Goal: Task Accomplishment & Management: Complete application form

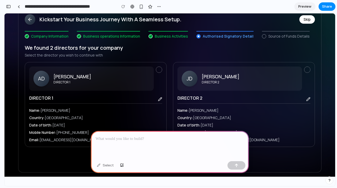
scroll to position [39, 0]
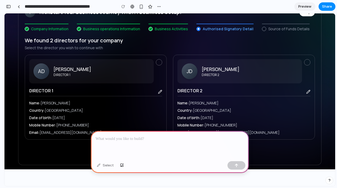
click at [135, 142] on div at bounding box center [170, 145] width 158 height 28
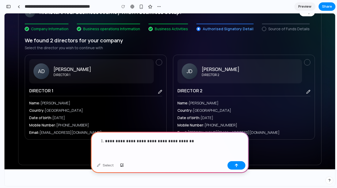
click at [195, 140] on p "**********" at bounding box center [174, 141] width 139 height 6
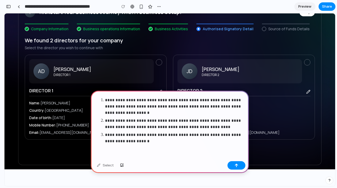
click at [174, 101] on p "**********" at bounding box center [174, 106] width 139 height 19
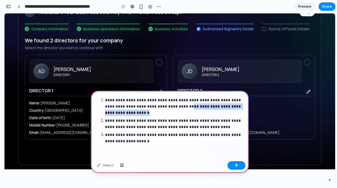
drag, startPoint x: 163, startPoint y: 107, endPoint x: 171, endPoint y: 109, distance: 8.3
click at [171, 109] on p "**********" at bounding box center [174, 106] width 139 height 19
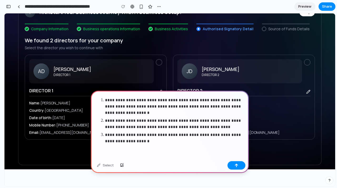
click at [214, 107] on p "**********" at bounding box center [174, 106] width 139 height 19
click at [223, 107] on p "**********" at bounding box center [174, 106] width 139 height 19
click at [200, 107] on p "**********" at bounding box center [174, 106] width 139 height 19
drag, startPoint x: 126, startPoint y: 114, endPoint x: 103, endPoint y: 113, distance: 22.9
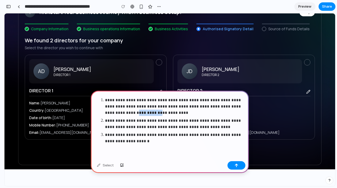
click at [103, 113] on ol "**********" at bounding box center [170, 120] width 148 height 47
click at [139, 145] on div "**********" at bounding box center [170, 125] width 158 height 68
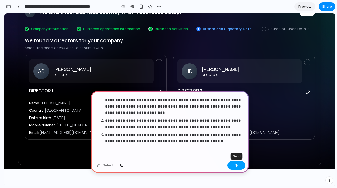
click at [237, 167] on div "button" at bounding box center [236, 166] width 4 height 4
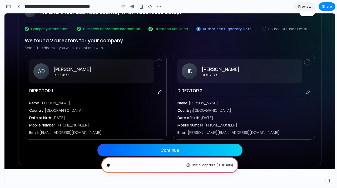
scroll to position [39, 0]
type input "**********"
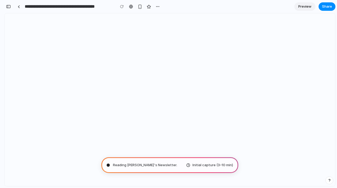
scroll to position [0, 0]
click at [238, 13] on html at bounding box center [169, 13] width 331 height 0
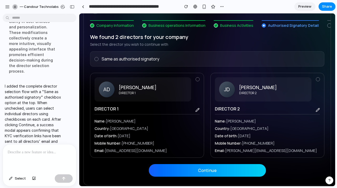
scroll to position [51, 0]
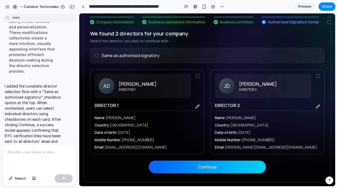
click at [72, 6] on div "button" at bounding box center [72, 7] width 5 height 4
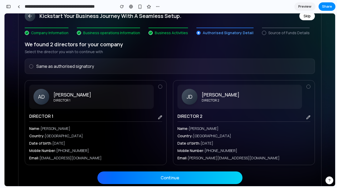
scroll to position [39, 0]
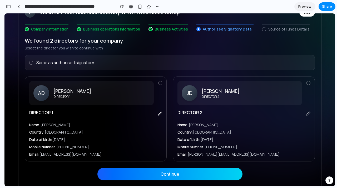
click at [31, 63] on div at bounding box center [31, 63] width 4 height 4
click at [171, 171] on button "Continue" at bounding box center [169, 174] width 145 height 13
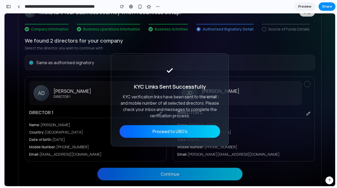
click at [167, 134] on button "Proceed to UBO's" at bounding box center [169, 131] width 101 height 13
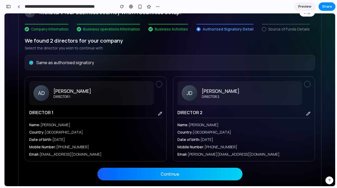
click at [41, 65] on label "Same as authorised signatory" at bounding box center [65, 62] width 58 height 6
click at [160, 84] on div at bounding box center [160, 83] width 4 height 4
click at [180, 177] on button "Continue" at bounding box center [169, 174] width 145 height 13
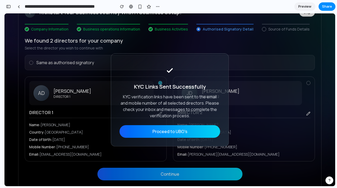
click at [180, 133] on button "Proceed to UBO's" at bounding box center [169, 131] width 101 height 13
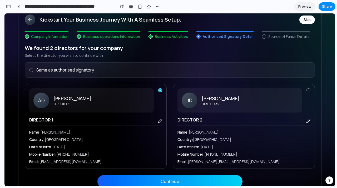
scroll to position [31, 0]
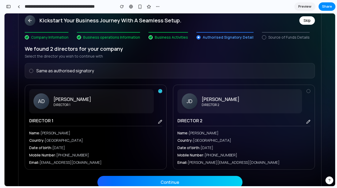
click at [308, 92] on div at bounding box center [308, 91] width 4 height 4
click at [307, 92] on icon at bounding box center [308, 91] width 2 height 1
click at [193, 180] on button "Continue" at bounding box center [169, 182] width 145 height 13
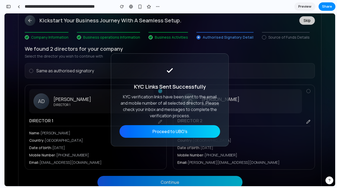
click at [177, 134] on button "Proceed to UBO's" at bounding box center [169, 131] width 101 height 13
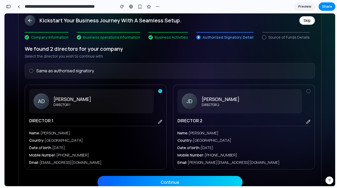
click at [160, 92] on div at bounding box center [160, 91] width 4 height 4
click at [31, 70] on div at bounding box center [31, 71] width 4 height 4
click at [172, 181] on button "Continue" at bounding box center [169, 182] width 145 height 13
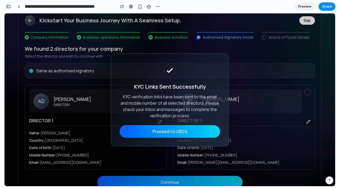
click at [182, 134] on button "Proceed to UBO's" at bounding box center [169, 131] width 101 height 13
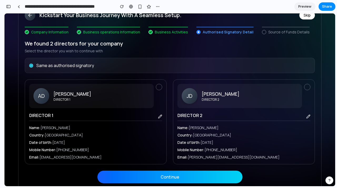
scroll to position [37, 0]
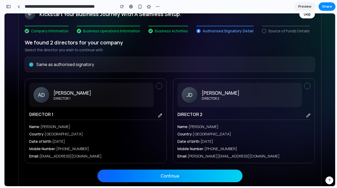
click at [158, 87] on button at bounding box center [159, 86] width 6 height 6
click at [158, 88] on button at bounding box center [159, 86] width 6 height 6
click at [158, 87] on button at bounding box center [159, 86] width 6 height 6
click at [30, 65] on icon at bounding box center [31, 64] width 3 height 3
click at [30, 64] on div at bounding box center [31, 65] width 4 height 4
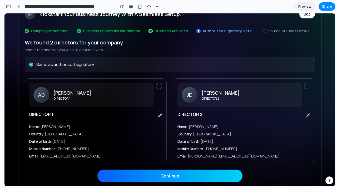
click at [159, 86] on button at bounding box center [159, 86] width 6 height 6
click at [308, 86] on button at bounding box center [307, 86] width 6 height 6
click at [31, 66] on icon at bounding box center [31, 64] width 3 height 3
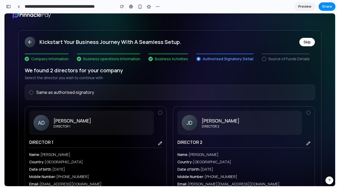
scroll to position [7, 0]
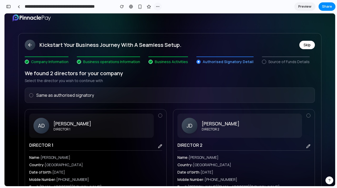
click at [160, 7] on button "button" at bounding box center [158, 7] width 8 height 8
click at [136, 24] on div "Duplicate Delete" at bounding box center [168, 94] width 337 height 188
click at [131, 33] on div "Kickstart Your Business Journey With A Seamless Setup. Skip Company Information…" at bounding box center [169, 127] width 331 height 197
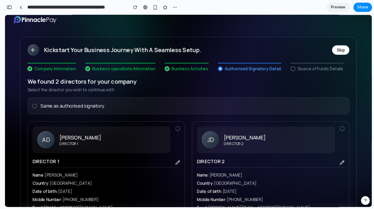
scroll to position [0, 0]
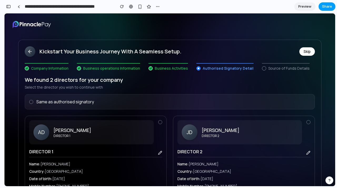
click at [324, 8] on span "Share" at bounding box center [327, 6] width 10 height 5
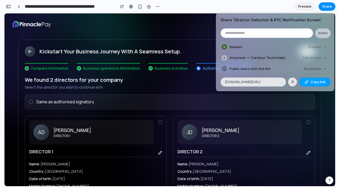
click at [314, 79] on span "Copy link" at bounding box center [318, 81] width 15 height 5
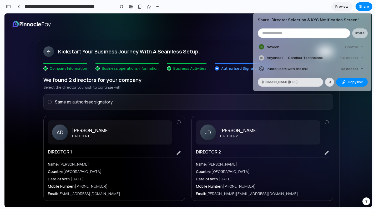
scroll to position [402, 0]
click at [217, 42] on div "Share ' Director Selection & KYC Notification Screen ' Invite Naveen Creator An…" at bounding box center [187, 104] width 374 height 209
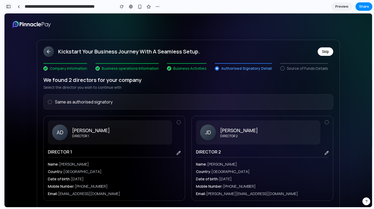
click at [9, 6] on div "button" at bounding box center [8, 7] width 5 height 4
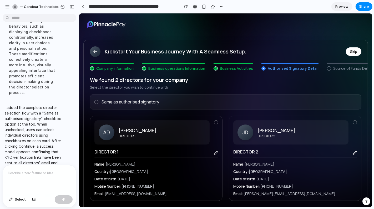
scroll to position [29, 0]
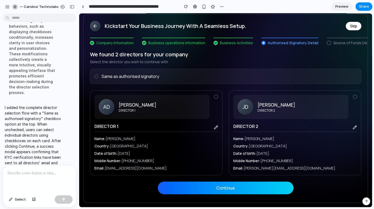
click at [97, 77] on div at bounding box center [96, 76] width 4 height 4
click at [218, 188] on button "Continue" at bounding box center [226, 187] width 136 height 13
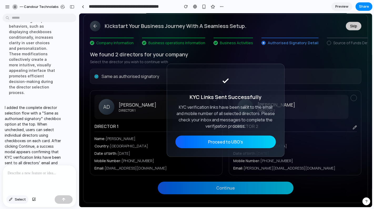
click at [18, 188] on button "Select" at bounding box center [17, 199] width 22 height 8
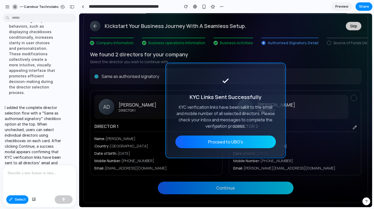
click at [183, 68] on div at bounding box center [225, 110] width 293 height 194
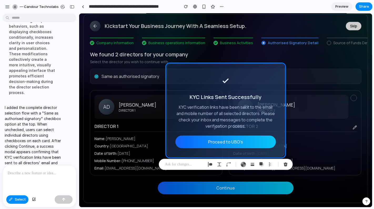
click at [34, 176] on p at bounding box center [40, 173] width 64 height 6
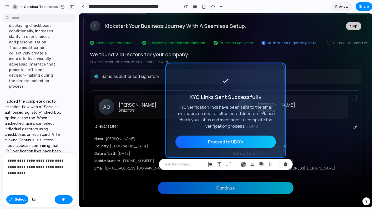
scroll to position [227, 0]
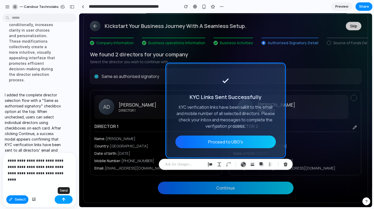
click at [65, 188] on div "button" at bounding box center [64, 200] width 4 height 4
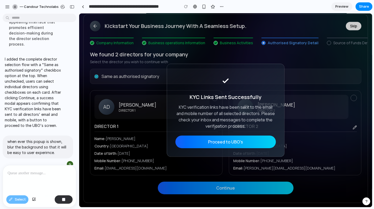
click at [209, 138] on button "Proceed to UBO's" at bounding box center [225, 141] width 101 height 13
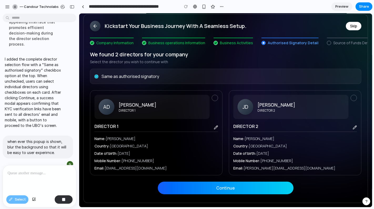
click at [156, 74] on label "Same as authorised signatory" at bounding box center [130, 76] width 58 height 6
click at [232, 187] on button "Continue" at bounding box center [226, 187] width 136 height 13
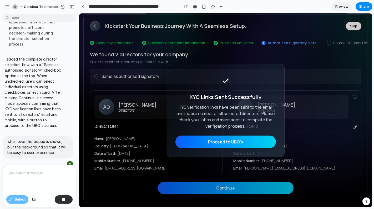
click at [241, 143] on button "Proceed to UBO's" at bounding box center [225, 141] width 101 height 13
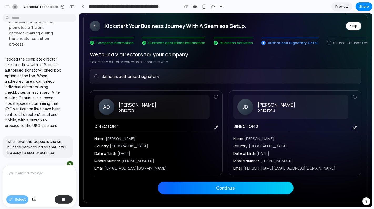
click at [122, 76] on label "Same as authorised signatory" at bounding box center [130, 76] width 58 height 6
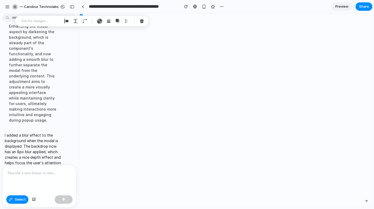
scroll to position [0, 0]
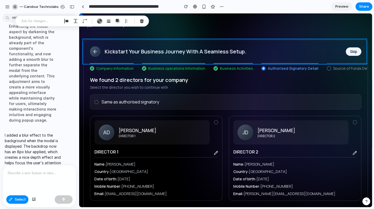
click at [150, 60] on div at bounding box center [225, 110] width 293 height 194
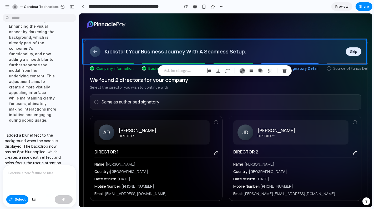
click at [56, 105] on div "Implementing a backdrop blur effect in the Overlay component to improve user ex…" at bounding box center [33, 59] width 56 height 133
click at [19, 188] on span "Select" at bounding box center [20, 199] width 11 height 5
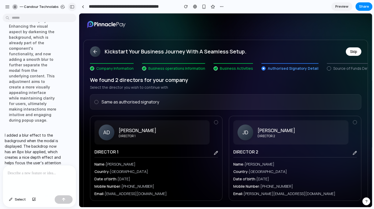
click at [71, 5] on div "button" at bounding box center [72, 7] width 5 height 4
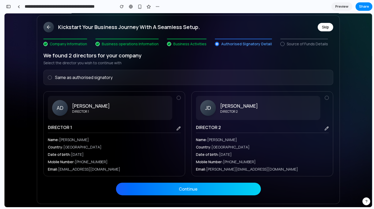
scroll to position [21, 0]
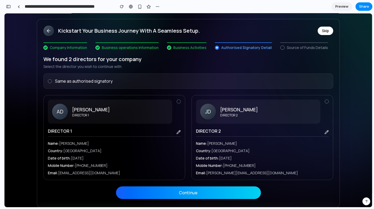
click at [49, 82] on div at bounding box center [50, 81] width 4 height 4
click at [192, 188] on button "Continue" at bounding box center [188, 192] width 145 height 13
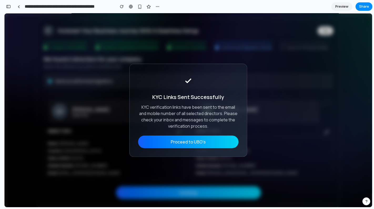
click at [212, 141] on button "Proceed to UBO's" at bounding box center [188, 141] width 101 height 13
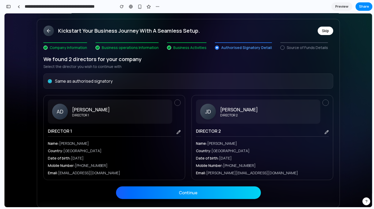
click at [73, 82] on label "Same as authorised signatory" at bounding box center [84, 81] width 58 height 6
click at [182, 188] on button "Continue" at bounding box center [188, 192] width 145 height 13
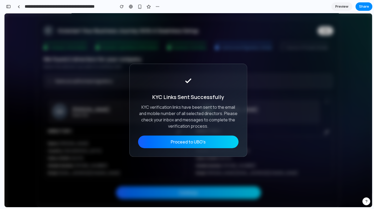
click at [196, 141] on button "Proceed to UBO's" at bounding box center [188, 141] width 101 height 13
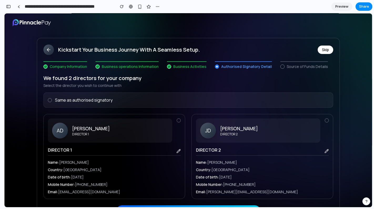
scroll to position [0, 0]
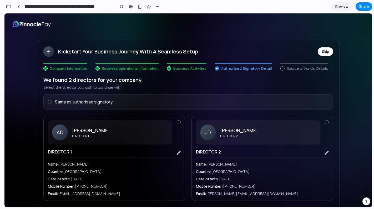
click at [50, 101] on div at bounding box center [50, 102] width 4 height 4
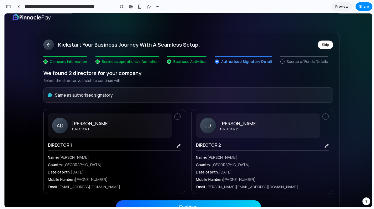
scroll to position [9, 0]
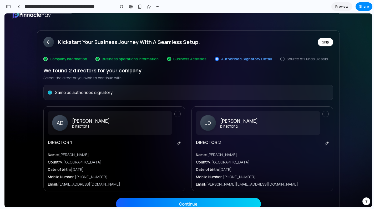
click at [183, 188] on button "Continue" at bounding box center [188, 203] width 145 height 13
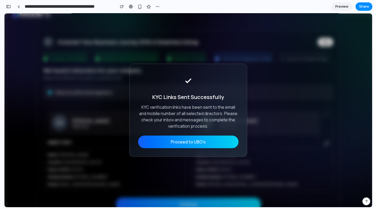
click at [209, 143] on button "Proceed to UBO's" at bounding box center [188, 141] width 101 height 13
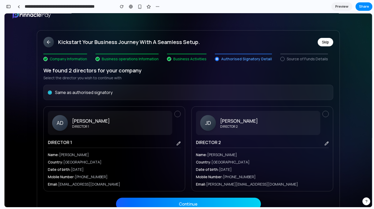
click at [67, 91] on label "Same as authorised signatory" at bounding box center [84, 92] width 58 height 6
click at [178, 113] on div at bounding box center [179, 113] width 4 height 4
click at [187, 188] on button "Continue" at bounding box center [188, 203] width 145 height 13
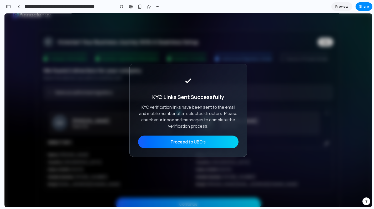
click at [207, 139] on button "Proceed to UBO's" at bounding box center [188, 141] width 101 height 13
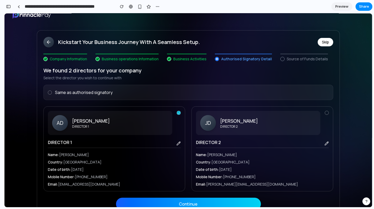
scroll to position [24, 0]
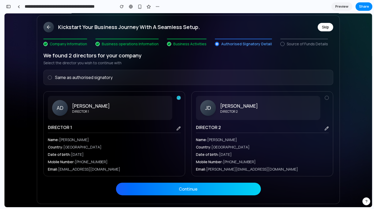
click at [323, 29] on button "Skip" at bounding box center [326, 27] width 16 height 8
click at [46, 22] on button at bounding box center [48, 27] width 11 height 11
click at [159, 7] on div "button" at bounding box center [158, 6] width 4 height 4
click at [168, 51] on div "Duplicate Delete" at bounding box center [187, 104] width 374 height 209
click at [20, 8] on link at bounding box center [19, 7] width 8 height 8
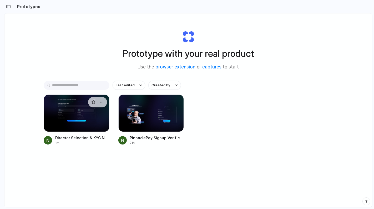
click at [77, 120] on div at bounding box center [77, 112] width 66 height 37
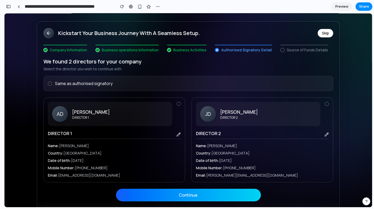
scroll to position [24, 0]
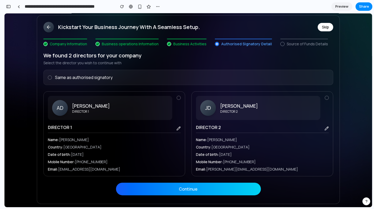
click at [227, 104] on div at bounding box center [227, 104] width 0 height 0
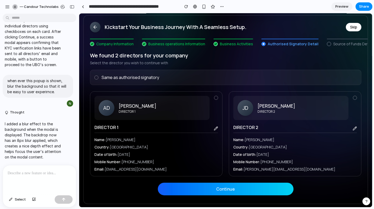
scroll to position [0, 0]
click at [227, 104] on div at bounding box center [227, 104] width 0 height 0
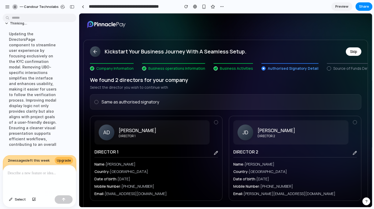
scroll to position [29, 0]
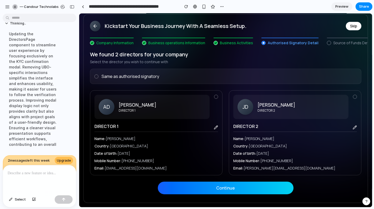
click at [93, 79] on div "Same as authorised signatory" at bounding box center [226, 75] width 272 height 15
click at [97, 76] on div at bounding box center [96, 76] width 4 height 4
click at [258, 186] on button "Continue" at bounding box center [226, 187] width 136 height 13
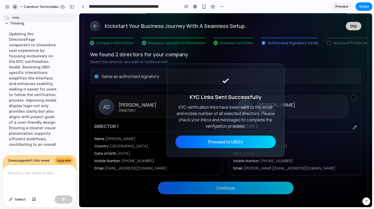
click at [244, 143] on button "Proceed to UBO's" at bounding box center [225, 141] width 101 height 13
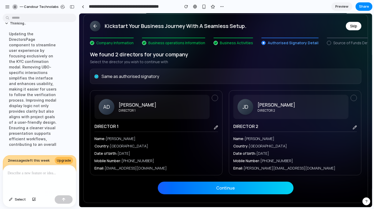
click at [204, 188] on button "Continue" at bounding box center [226, 187] width 136 height 13
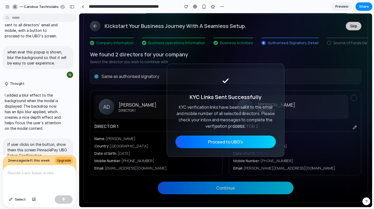
scroll to position [164, 0]
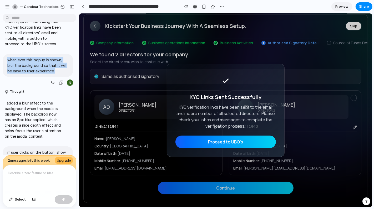
drag, startPoint x: 57, startPoint y: 72, endPoint x: 6, endPoint y: 59, distance: 52.7
click at [6, 60] on div "when ever this popup is shown, blur the background so that it will be easy to u…" at bounding box center [38, 65] width 71 height 23
copy p "when ever this popup is shown, blur the background so that it will be easy to u…"
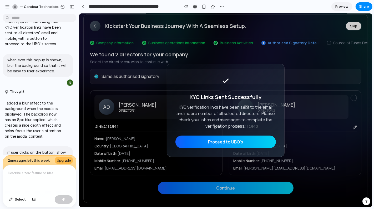
click at [26, 177] on div at bounding box center [39, 179] width 73 height 28
click at [34, 172] on p at bounding box center [40, 173] width 64 height 6
click at [18, 176] on p at bounding box center [40, 173] width 64 height 6
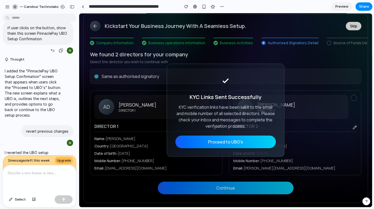
scroll to position [462, 0]
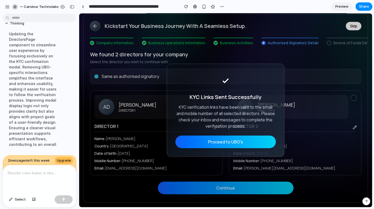
click at [211, 83] on div at bounding box center [225, 80] width 101 height 17
click at [220, 144] on button "Proceed to UBO's" at bounding box center [225, 141] width 101 height 13
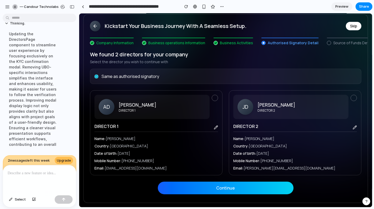
click at [46, 173] on p at bounding box center [40, 173] width 64 height 6
click at [15, 188] on div "Select" at bounding box center [39, 200] width 73 height 14
click at [17, 188] on span "Select" at bounding box center [20, 199] width 11 height 5
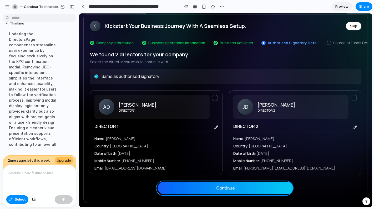
click at [188, 188] on div at bounding box center [225, 110] width 293 height 194
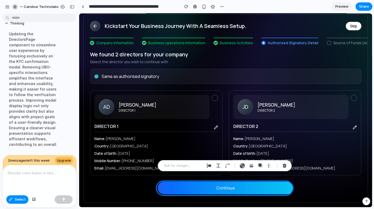
click at [39, 174] on p at bounding box center [40, 173] width 64 height 6
click at [182, 166] on p at bounding box center [183, 165] width 39 height 6
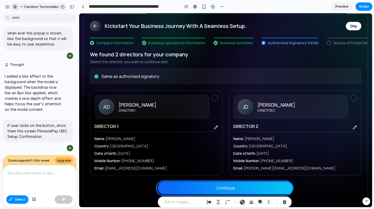
scroll to position [185, 0]
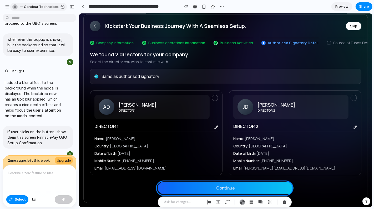
click at [15, 8] on div "button" at bounding box center [14, 6] width 5 height 5
click at [41, 97] on div "Settings Invite members Change theme Sign out" at bounding box center [187, 104] width 374 height 209
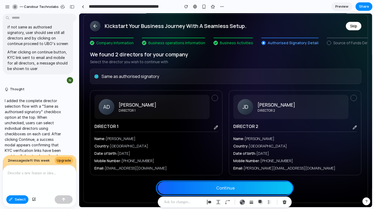
scroll to position [0, 0]
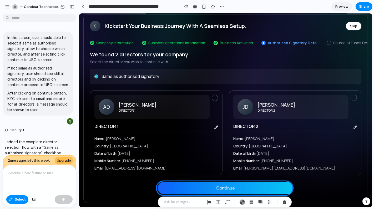
click at [337, 8] on span "Preview" at bounding box center [342, 6] width 13 height 5
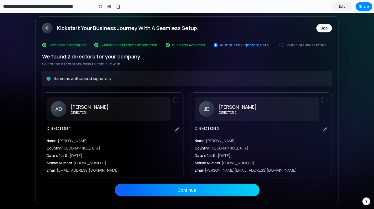
scroll to position [22, 0]
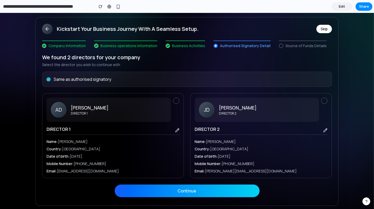
click at [178, 188] on button "Continue" at bounding box center [187, 190] width 145 height 13
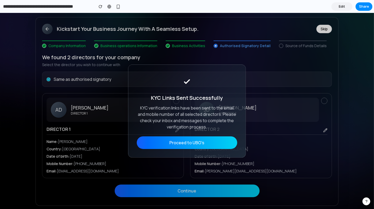
click at [178, 143] on button "Proceed to UBO's" at bounding box center [187, 142] width 101 height 13
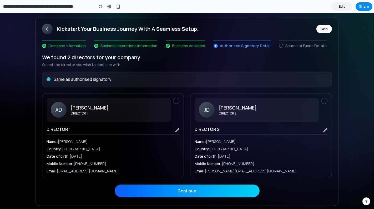
click at [175, 100] on button at bounding box center [176, 101] width 6 height 6
click at [88, 83] on div "Same as authorised signatory" at bounding box center [187, 79] width 290 height 15
click at [180, 188] on button "Continue" at bounding box center [187, 190] width 145 height 13
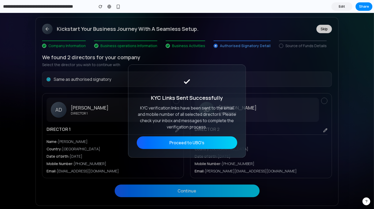
click at [187, 143] on button "Proceed to UBO's" at bounding box center [187, 142] width 101 height 13
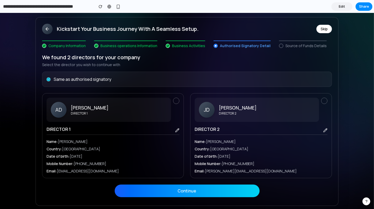
click at [79, 6] on input "**********" at bounding box center [47, 6] width 90 height 9
click at [13, 7] on input "**********" at bounding box center [47, 6] width 90 height 9
click at [337, 8] on span "Edit" at bounding box center [342, 6] width 6 height 5
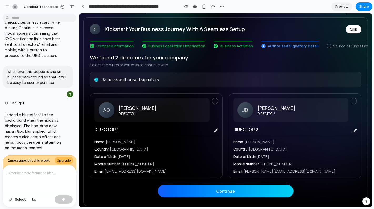
scroll to position [174, 0]
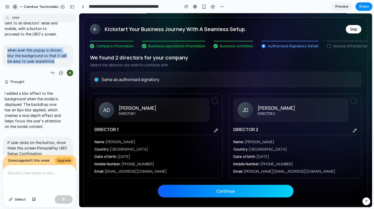
drag, startPoint x: 58, startPoint y: 60, endPoint x: 7, endPoint y: 49, distance: 52.5
click at [7, 49] on div "when ever this popup is shown, blur the background so that it will be easy to u…" at bounding box center [38, 55] width 71 height 23
copy p "when ever this popup is shown, blur the background so that it will be easy to u…"
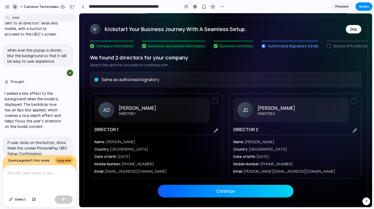
click at [18, 176] on p at bounding box center [40, 173] width 64 height 6
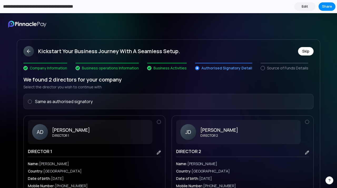
click at [18, 9] on input "**********" at bounding box center [49, 6] width 94 height 9
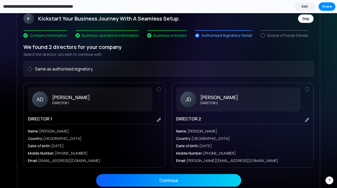
scroll to position [31, 0]
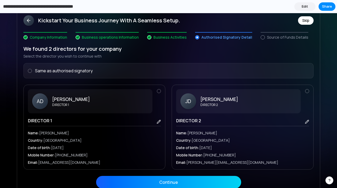
click at [303, 7] on span "Edit" at bounding box center [305, 6] width 6 height 5
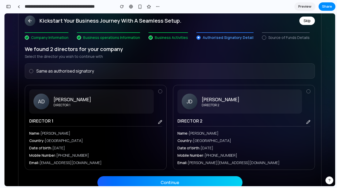
scroll to position [155, 0]
click at [139, 8] on div "button" at bounding box center [140, 6] width 4 height 4
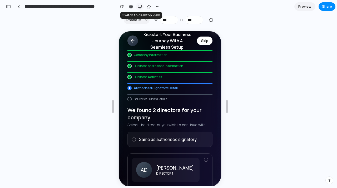
click at [139, 8] on div "button" at bounding box center [140, 6] width 4 height 4
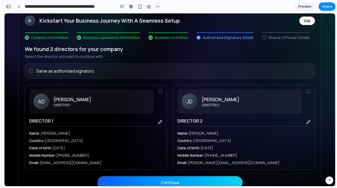
click at [156, 8] on div "button" at bounding box center [158, 6] width 4 height 4
click at [122, 28] on div "Duplicate Delete" at bounding box center [168, 94] width 337 height 188
click at [18, 7] on div at bounding box center [19, 6] width 2 height 3
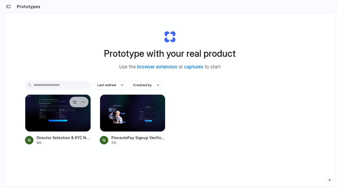
click at [58, 125] on div at bounding box center [58, 112] width 66 height 37
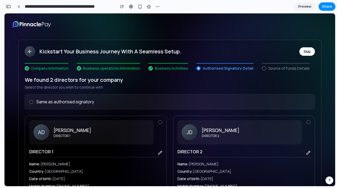
click at [306, 4] on span "Preview" at bounding box center [304, 6] width 13 height 5
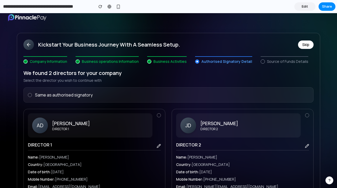
scroll to position [10, 0]
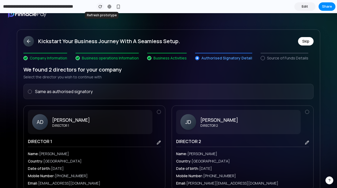
click at [101, 8] on div "button" at bounding box center [100, 7] width 4 height 4
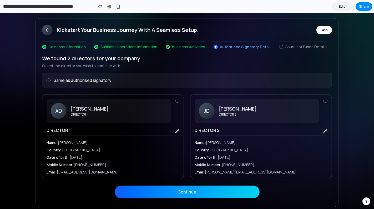
scroll to position [21, 0]
click at [48, 82] on div at bounding box center [49, 81] width 4 height 4
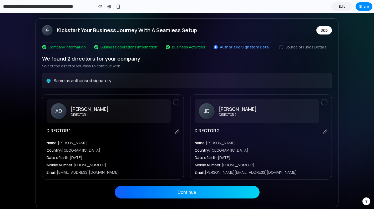
click at [188, 188] on button "Continue" at bounding box center [187, 192] width 145 height 13
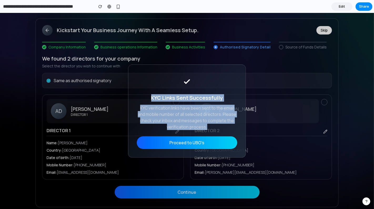
drag, startPoint x: 209, startPoint y: 128, endPoint x: 146, endPoint y: 98, distance: 69.9
click at [146, 98] on div "KYC Links Sent Successfully KYC verification links have been sent to the email …" at bounding box center [187, 110] width 118 height 93
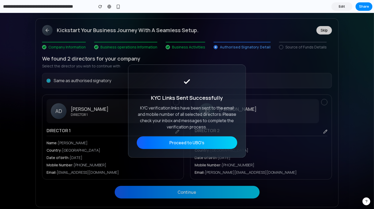
click at [215, 131] on div "KYC Links Sent Successfully KYC verification links have been sent to the email …" at bounding box center [187, 110] width 118 height 93
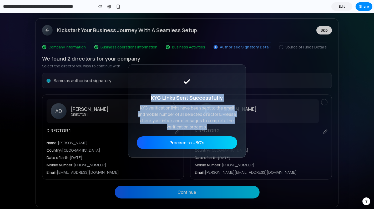
drag, startPoint x: 211, startPoint y: 129, endPoint x: 152, endPoint y: 77, distance: 78.9
click at [152, 77] on div "KYC Links Sent Successfully KYC verification links have been sent to the email …" at bounding box center [187, 110] width 118 height 93
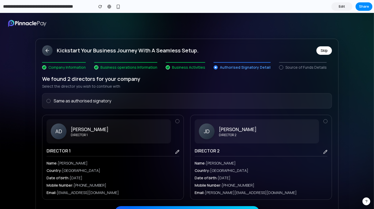
scroll to position [0, 0]
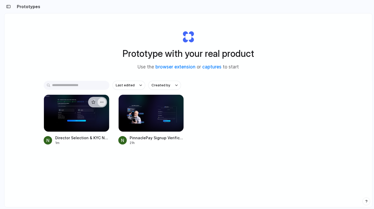
click at [104, 102] on button "button" at bounding box center [102, 102] width 8 height 8
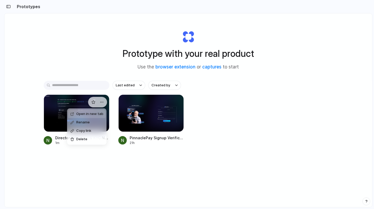
click at [69, 106] on div "Open in new tab Rename Copy link Delete" at bounding box center [187, 104] width 374 height 209
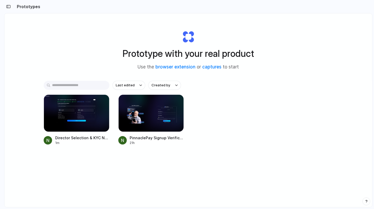
click at [69, 106] on div at bounding box center [77, 112] width 66 height 37
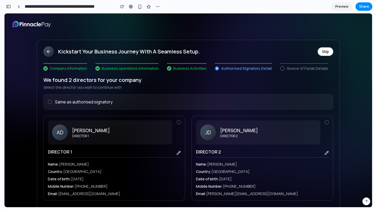
click at [342, 8] on span "Preview" at bounding box center [342, 6] width 13 height 5
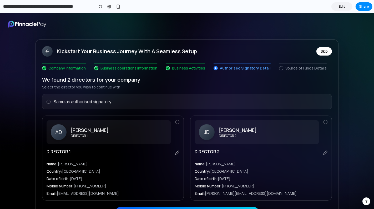
click at [342, 8] on span "Edit" at bounding box center [342, 6] width 6 height 5
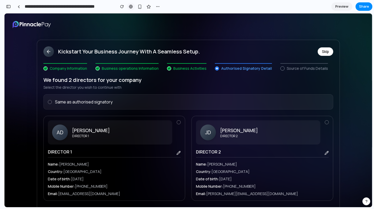
click at [132, 6] on div at bounding box center [131, 6] width 4 height 4
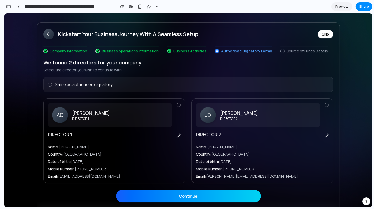
scroll to position [24, 0]
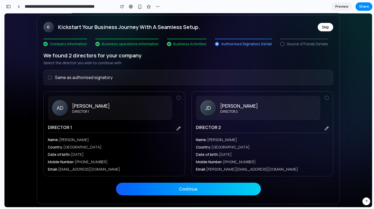
click at [177, 189] on button "Continue" at bounding box center [188, 188] width 145 height 13
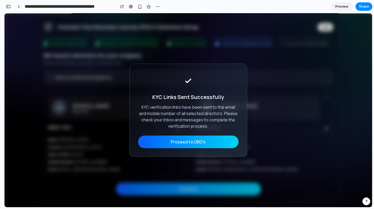
click at [189, 146] on button "Proceed to UBO's" at bounding box center [188, 141] width 101 height 13
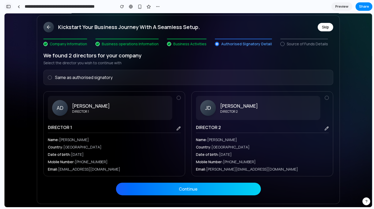
click at [11, 8] on div "button" at bounding box center [8, 7] width 5 height 4
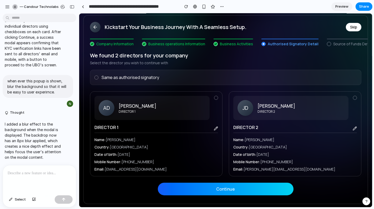
scroll to position [0, 0]
click at [228, 195] on button "Continue" at bounding box center [226, 188] width 136 height 13
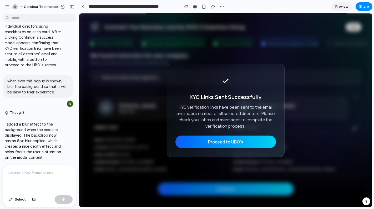
click at [220, 139] on button "Proceed to UBO's" at bounding box center [225, 141] width 101 height 13
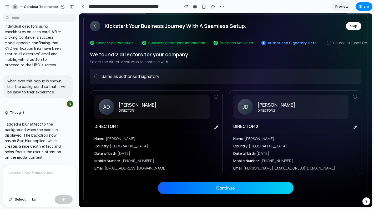
scroll to position [26, 0]
click at [96, 78] on div at bounding box center [96, 76] width 4 height 4
click at [213, 194] on button "Continue" at bounding box center [226, 187] width 136 height 13
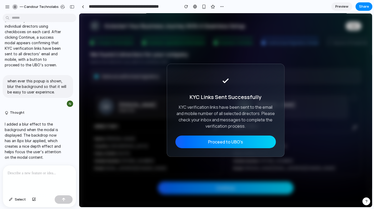
click at [223, 146] on button "Proceed to UBO's" at bounding box center [225, 141] width 101 height 13
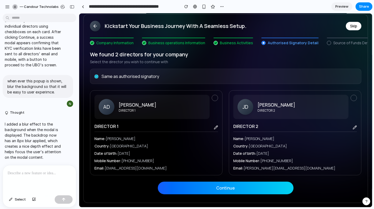
click at [37, 177] on div at bounding box center [39, 179] width 73 height 28
click at [218, 194] on button "Continue" at bounding box center [226, 187] width 136 height 13
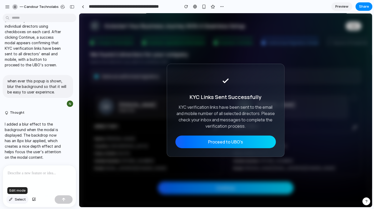
click at [17, 199] on span "Select" at bounding box center [20, 199] width 11 height 5
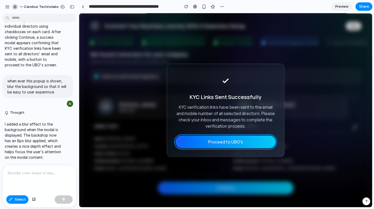
click at [212, 141] on div at bounding box center [225, 110] width 293 height 194
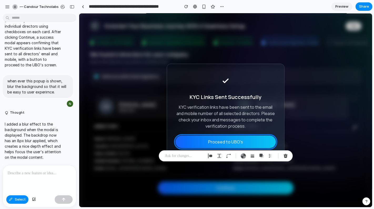
click at [30, 174] on p at bounding box center [40, 173] width 64 height 6
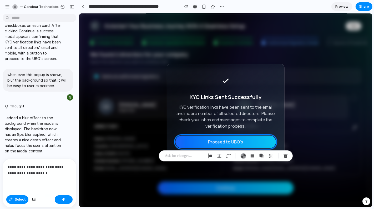
scroll to position [156, 0]
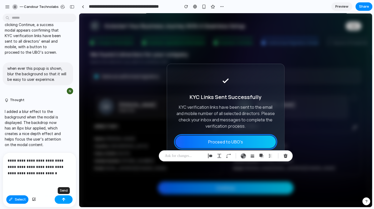
click at [62, 201] on div "button" at bounding box center [64, 200] width 4 height 4
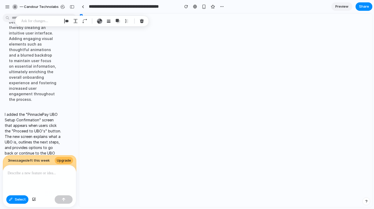
scroll to position [0, 0]
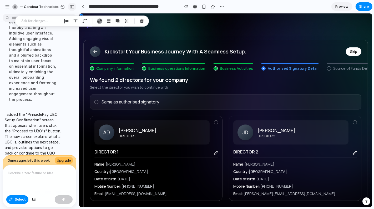
click at [72, 8] on div "button" at bounding box center [72, 7] width 5 height 4
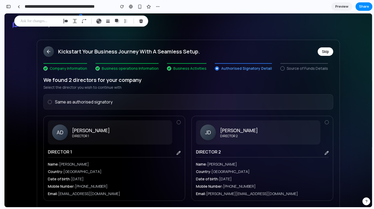
scroll to position [547, 0]
click at [339, 6] on span "Preview" at bounding box center [342, 6] width 13 height 5
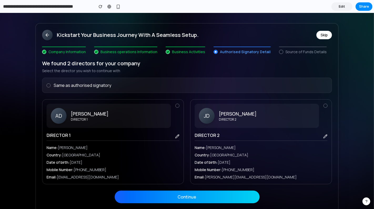
scroll to position [16, 0]
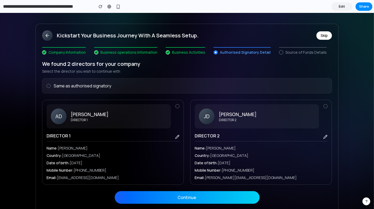
click at [47, 86] on div at bounding box center [49, 86] width 4 height 4
click at [200, 197] on button "Continue" at bounding box center [187, 197] width 145 height 13
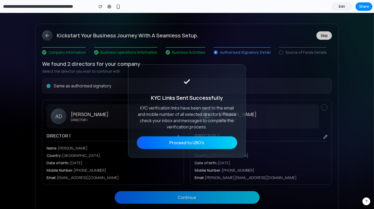
click at [192, 144] on button "Proceed to UBO's" at bounding box center [187, 142] width 101 height 13
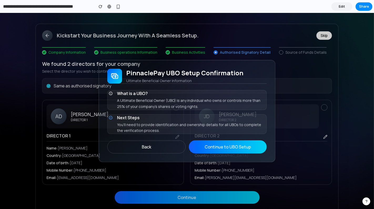
click at [173, 127] on p "You'll need to provide identification and ownership details for all UBOs to com…" at bounding box center [191, 128] width 149 height 12
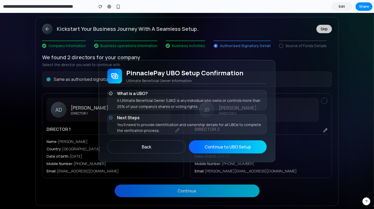
click at [216, 146] on button "Continue to UBO Setup" at bounding box center [228, 146] width 78 height 13
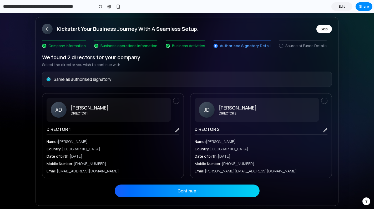
click at [183, 187] on button "Continue" at bounding box center [187, 190] width 145 height 13
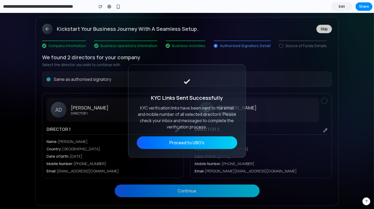
click at [171, 144] on button "Proceed to UBO's" at bounding box center [187, 142] width 101 height 13
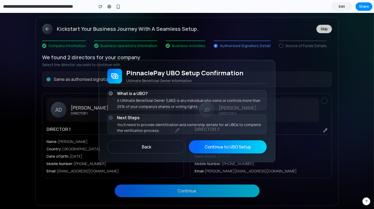
click at [116, 122] on div "Next Steps You'll need to provide identification and ownership details for all …" at bounding box center [187, 123] width 159 height 19
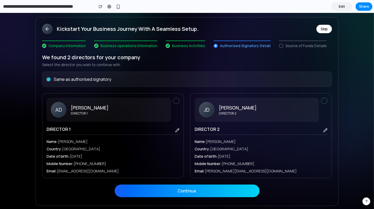
click at [179, 188] on button "Continue" at bounding box center [187, 190] width 145 height 13
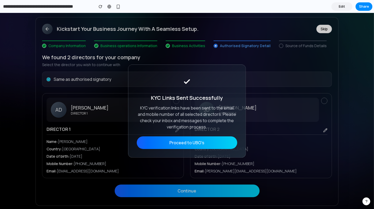
click at [175, 141] on button "Proceed to UBO's" at bounding box center [187, 142] width 101 height 13
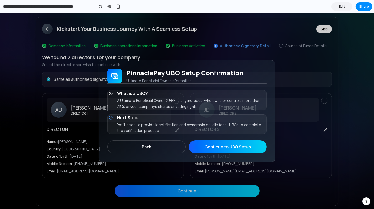
click at [154, 148] on button "Back" at bounding box center [146, 146] width 78 height 13
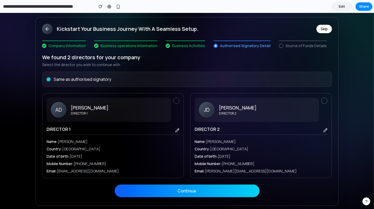
click at [188, 191] on button "Continue" at bounding box center [187, 190] width 145 height 13
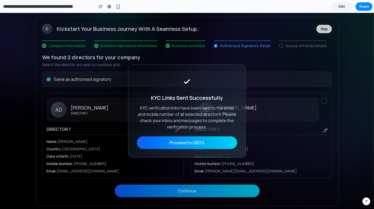
click at [192, 142] on button "Proceed to UBO's" at bounding box center [187, 142] width 101 height 13
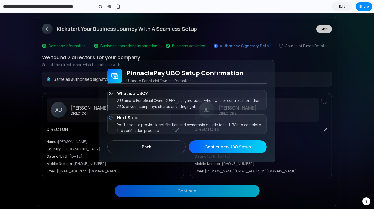
click at [148, 150] on button "Back" at bounding box center [146, 146] width 78 height 13
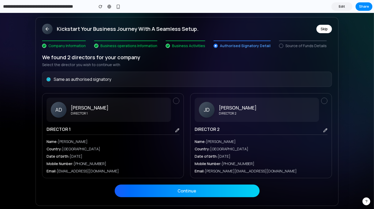
click at [174, 100] on button at bounding box center [176, 101] width 6 height 6
click at [187, 188] on button "Continue" at bounding box center [187, 190] width 145 height 13
click at [47, 78] on icon at bounding box center [48, 79] width 3 height 3
click at [176, 190] on button "Continue" at bounding box center [187, 190] width 145 height 13
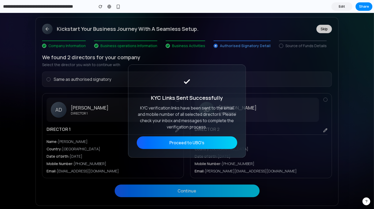
click at [183, 144] on button "Proceed to UBO's" at bounding box center [187, 142] width 101 height 13
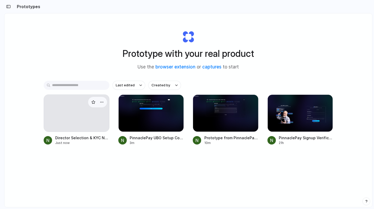
click at [86, 119] on div at bounding box center [77, 112] width 66 height 37
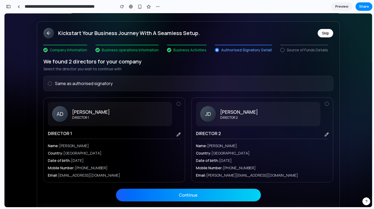
scroll to position [24, 0]
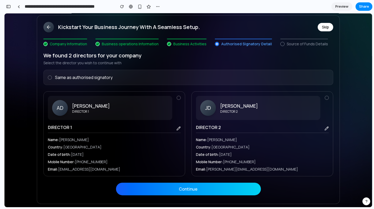
click at [49, 77] on div at bounding box center [50, 77] width 4 height 4
click at [205, 195] on div "We found 2 directors for your company Select the director you wish to continue …" at bounding box center [188, 123] width 303 height 160
click at [200, 185] on button "Continue" at bounding box center [188, 188] width 145 height 13
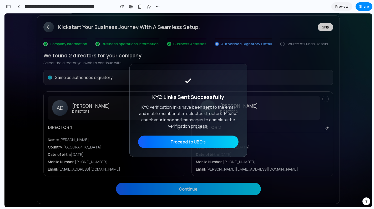
click at [178, 142] on button "Proceed to UBO's" at bounding box center [188, 141] width 101 height 13
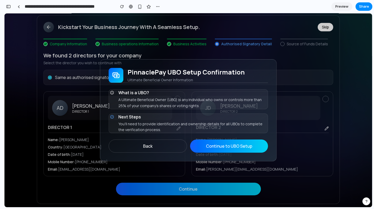
click at [161, 147] on button "Back" at bounding box center [148, 145] width 78 height 13
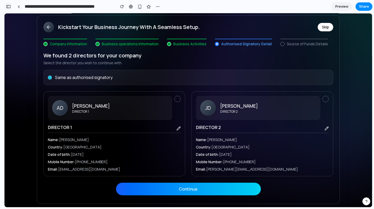
click at [12, 8] on button "button" at bounding box center [8, 6] width 8 height 8
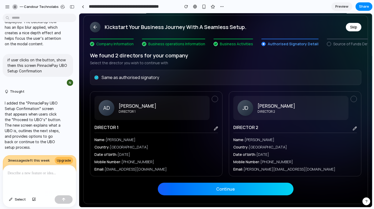
scroll to position [0, 0]
click at [33, 171] on p at bounding box center [40, 173] width 64 height 6
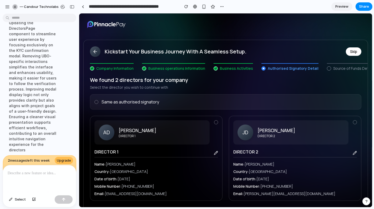
click at [96, 103] on div at bounding box center [96, 102] width 4 height 4
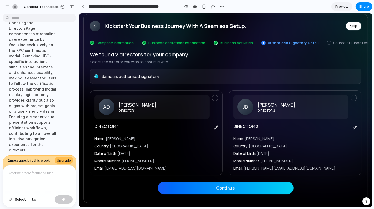
click at [213, 186] on button "Continue" at bounding box center [226, 187] width 136 height 13
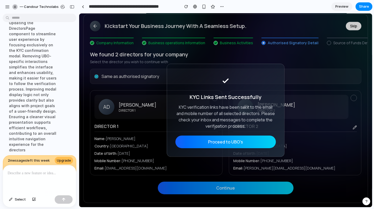
click at [214, 141] on button "Proceed to UBO's" at bounding box center [225, 141] width 101 height 13
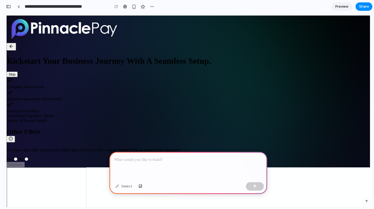
click at [18, 157] on label "Yes" at bounding box center [13, 159] width 12 height 4
click at [141, 188] on button "button" at bounding box center [140, 186] width 9 height 8
click at [140, 186] on div "button" at bounding box center [141, 186] width 4 height 3
click at [193, 168] on div at bounding box center [188, 166] width 158 height 28
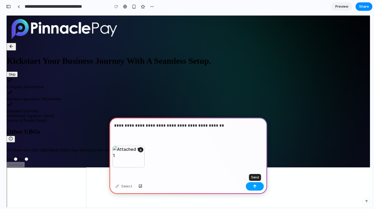
click at [257, 187] on button "button" at bounding box center [255, 186] width 18 height 8
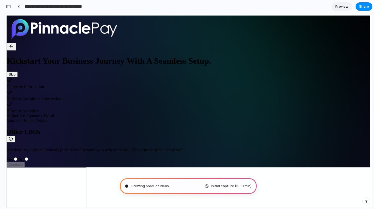
drag, startPoint x: 101, startPoint y: 9, endPoint x: 24, endPoint y: 6, distance: 76.9
click at [24, 6] on input "**********" at bounding box center [66, 6] width 84 height 9
type input "**********"
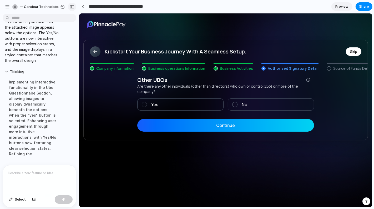
click at [73, 7] on div "button" at bounding box center [72, 7] width 5 height 4
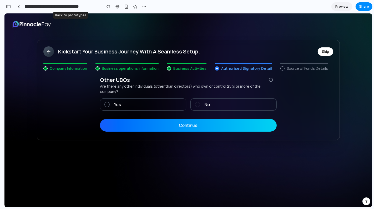
scroll to position [141, 0]
click at [142, 98] on label "Yes" at bounding box center [143, 104] width 86 height 12
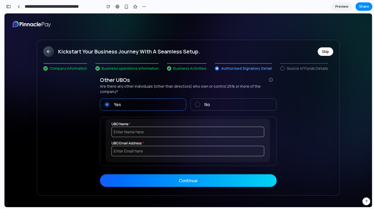
scroll to position [20, 0]
click at [210, 137] on img at bounding box center [188, 141] width 176 height 48
click at [207, 101] on span "No" at bounding box center [207, 104] width 6 height 6
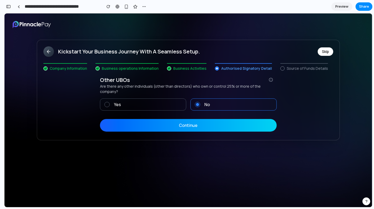
scroll to position [0, 0]
click at [143, 102] on label "Yes" at bounding box center [143, 104] width 86 height 12
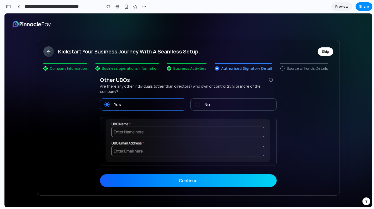
scroll to position [36, 0]
click at [182, 187] on button "Continue" at bounding box center [188, 180] width 177 height 13
click at [199, 98] on label "No" at bounding box center [234, 104] width 86 height 12
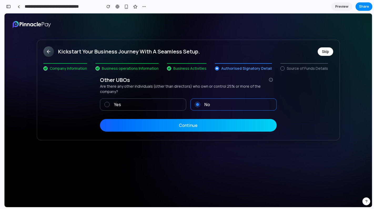
scroll to position [0, 0]
click at [133, 102] on label "Yes" at bounding box center [143, 104] width 86 height 12
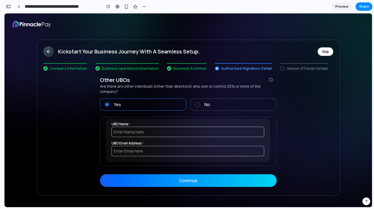
click at [207, 101] on span "No" at bounding box center [207, 104] width 6 height 6
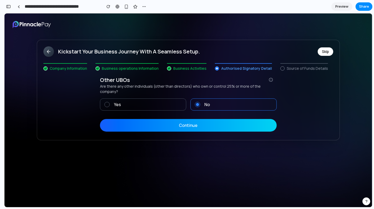
click at [137, 99] on label "Yes" at bounding box center [143, 104] width 86 height 12
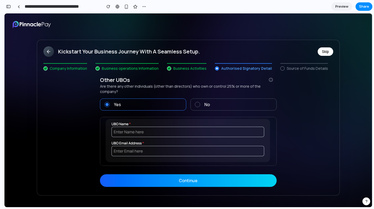
click at [39, 3] on input "**********" at bounding box center [62, 6] width 77 height 9
click at [43, 8] on input "**********" at bounding box center [62, 6] width 77 height 9
click at [10, 7] on div "button" at bounding box center [8, 7] width 5 height 4
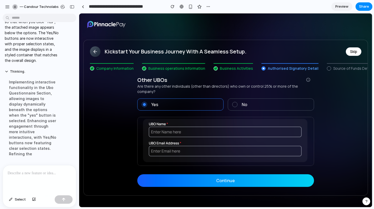
click at [35, 174] on p at bounding box center [40, 173] width 64 height 6
click at [32, 199] on div "button" at bounding box center [34, 199] width 4 height 3
click at [29, 174] on p at bounding box center [40, 173] width 64 height 6
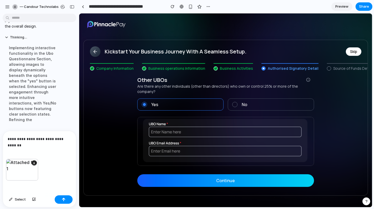
scroll to position [122, 0]
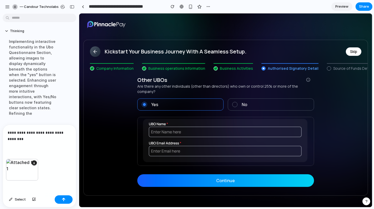
click at [236, 104] on label "No" at bounding box center [271, 104] width 86 height 12
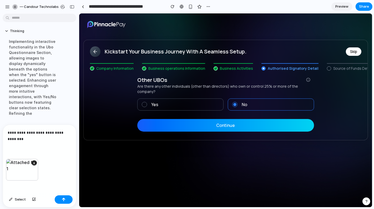
click at [35, 141] on p "**********" at bounding box center [40, 135] width 64 height 13
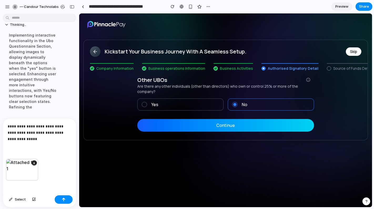
click at [46, 134] on p "**********" at bounding box center [40, 132] width 64 height 19
click at [144, 102] on span at bounding box center [144, 104] width 5 height 5
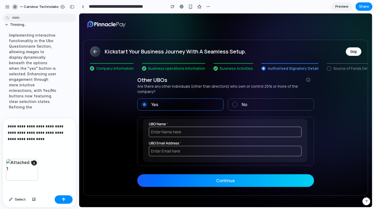
click at [57, 134] on p "**********" at bounding box center [40, 132] width 64 height 19
click at [15, 141] on p "**********" at bounding box center [40, 132] width 64 height 19
click at [36, 139] on p "**********" at bounding box center [40, 132] width 64 height 19
click at [20, 132] on p "**********" at bounding box center [40, 132] width 64 height 19
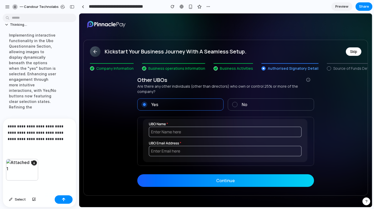
click at [53, 139] on p "**********" at bounding box center [40, 132] width 64 height 19
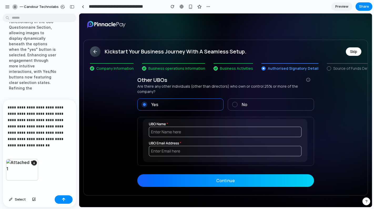
scroll to position [147, 0]
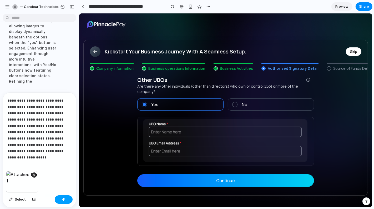
click at [63, 200] on div "button" at bounding box center [64, 200] width 4 height 4
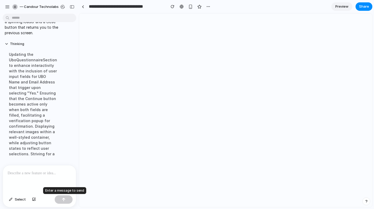
scroll to position [0, 0]
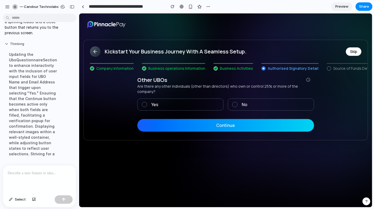
click at [6, 46] on button "Thinking" at bounding box center [33, 44] width 56 height 4
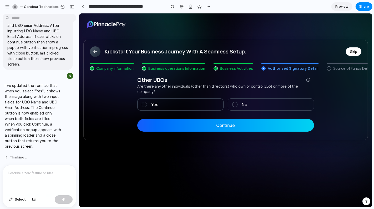
click at [6, 158] on button "Thinking ..." at bounding box center [33, 157] width 56 height 4
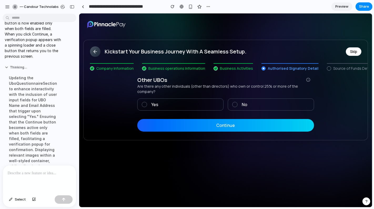
scroll to position [283, 0]
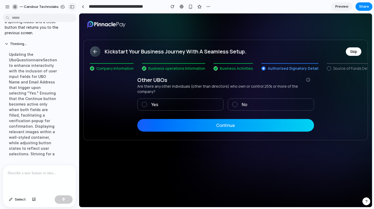
click at [74, 8] on div "button" at bounding box center [72, 7] width 5 height 4
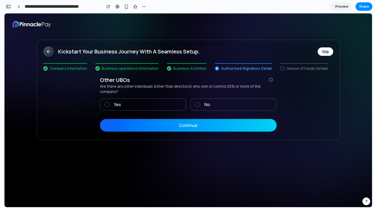
click at [6, 6] on div "button" at bounding box center [8, 7] width 5 height 4
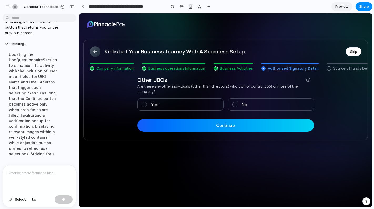
scroll to position [283, 0]
click at [72, 8] on div "button" at bounding box center [72, 7] width 5 height 4
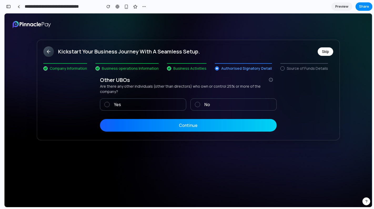
click at [106, 102] on span at bounding box center [106, 104] width 5 height 5
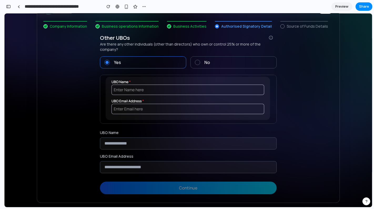
scroll to position [56, 0]
click at [126, 118] on img at bounding box center [188, 99] width 176 height 48
click at [142, 149] on input "text" at bounding box center [188, 143] width 177 height 12
click at [143, 147] on input "text" at bounding box center [188, 143] width 177 height 12
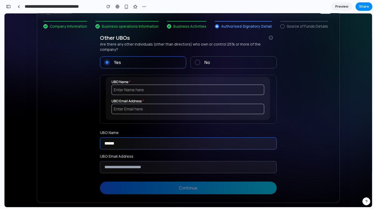
type input "******"
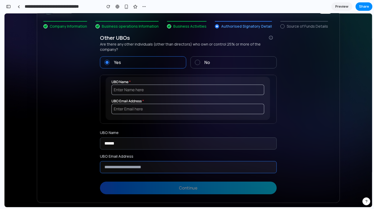
click at [151, 172] on input "email" at bounding box center [188, 167] width 177 height 12
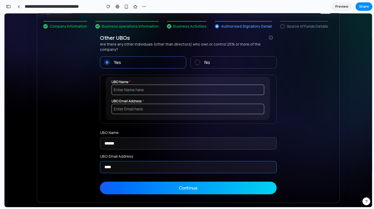
type input "****"
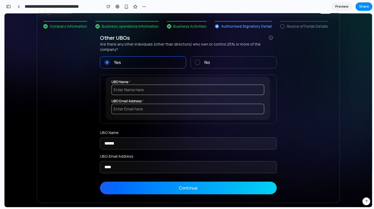
click at [190, 191] on button "Continue" at bounding box center [188, 187] width 177 height 13
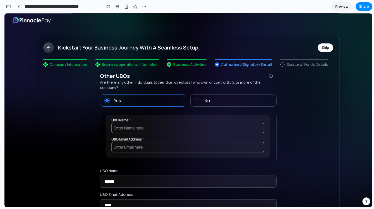
scroll to position [0, 0]
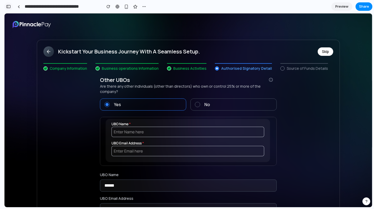
click at [9, 7] on div "button" at bounding box center [8, 7] width 5 height 4
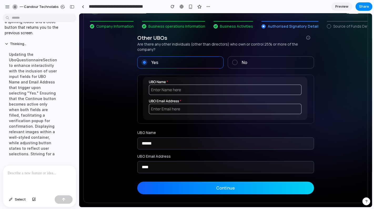
scroll to position [37, 0]
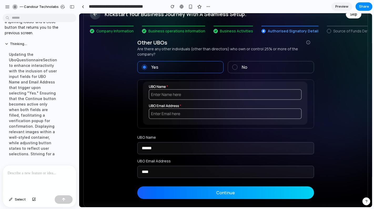
click at [231, 68] on label "No" at bounding box center [271, 67] width 86 height 12
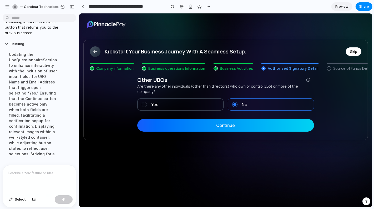
click at [220, 125] on button "Continue" at bounding box center [225, 125] width 177 height 13
click at [143, 104] on span at bounding box center [144, 104] width 5 height 5
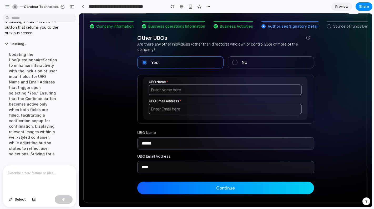
scroll to position [48, 0]
click at [28, 171] on p at bounding box center [40, 173] width 64 height 6
click at [20, 199] on span "Select" at bounding box center [20, 199] width 11 height 5
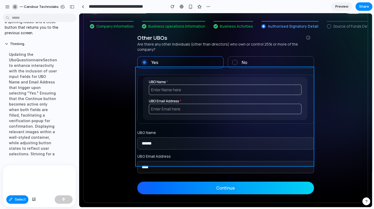
click at [194, 103] on div at bounding box center [225, 110] width 293 height 194
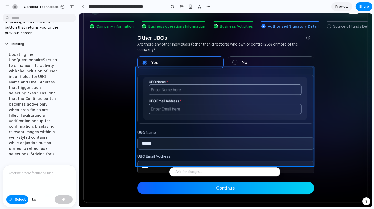
click at [31, 175] on p at bounding box center [40, 173] width 64 height 6
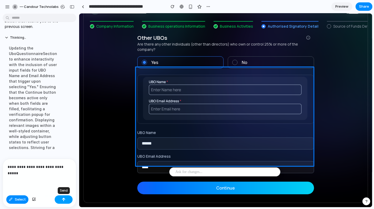
click at [66, 198] on button "button" at bounding box center [64, 199] width 18 height 8
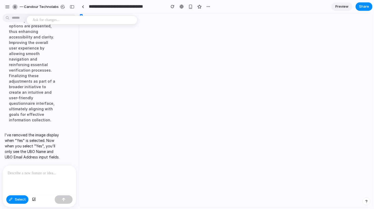
scroll to position [0, 0]
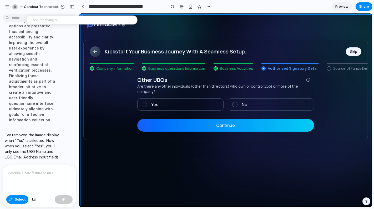
click at [132, 155] on div at bounding box center [225, 110] width 293 height 194
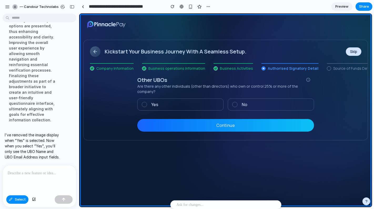
click at [132, 155] on div at bounding box center [225, 110] width 293 height 194
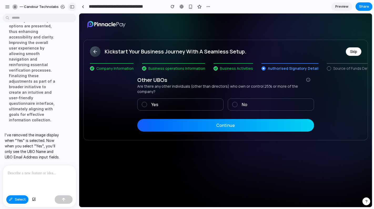
click at [73, 6] on div "button" at bounding box center [72, 7] width 5 height 4
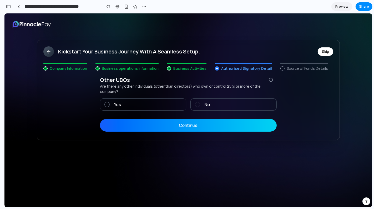
scroll to position [737, 0]
click at [9, 7] on div "button" at bounding box center [8, 7] width 5 height 4
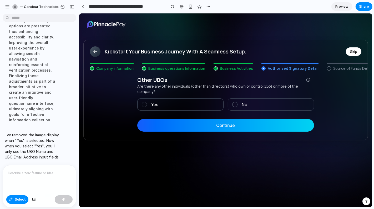
scroll to position [566, 0]
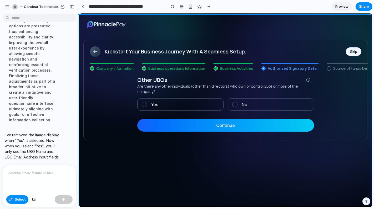
click at [19, 198] on div at bounding box center [188, 110] width 368 height 194
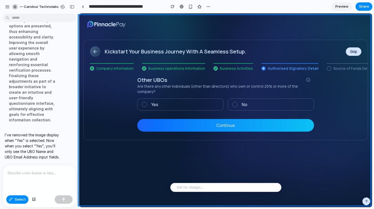
click at [19, 202] on div at bounding box center [188, 110] width 368 height 194
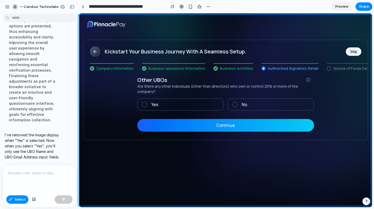
click at [21, 199] on div at bounding box center [188, 110] width 368 height 194
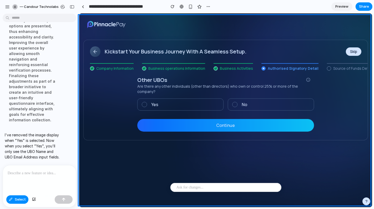
click at [25, 196] on div at bounding box center [188, 110] width 368 height 194
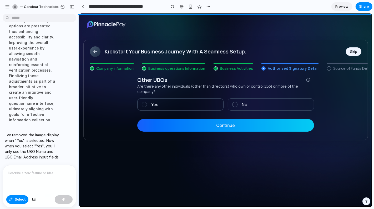
click at [48, 188] on div at bounding box center [188, 110] width 368 height 194
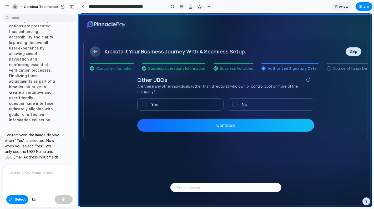
click at [30, 174] on div at bounding box center [188, 110] width 368 height 194
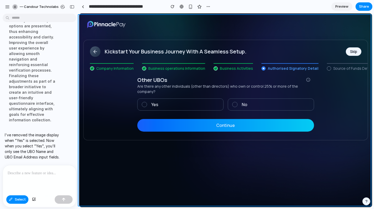
click at [21, 201] on div at bounding box center [188, 110] width 368 height 194
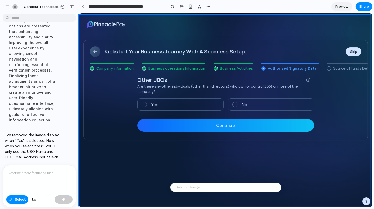
click at [14, 199] on div at bounding box center [188, 110] width 368 height 194
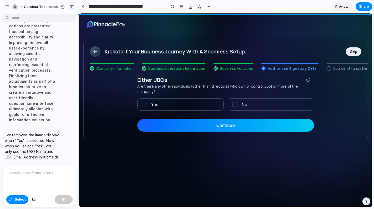
click at [32, 197] on div at bounding box center [188, 110] width 368 height 194
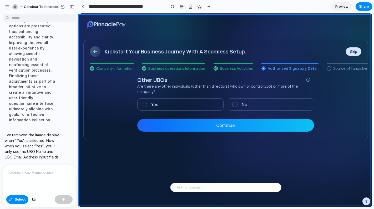
click at [35, 201] on div at bounding box center [188, 110] width 368 height 194
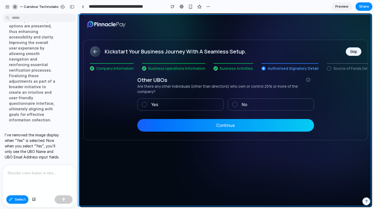
click at [35, 201] on div at bounding box center [188, 110] width 368 height 194
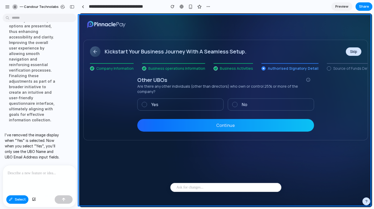
click at [35, 201] on div at bounding box center [188, 110] width 368 height 194
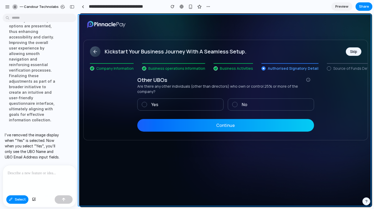
click at [9, 197] on div at bounding box center [188, 110] width 368 height 194
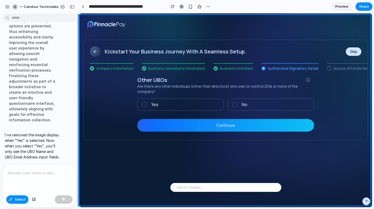
click at [9, 197] on div at bounding box center [188, 110] width 368 height 194
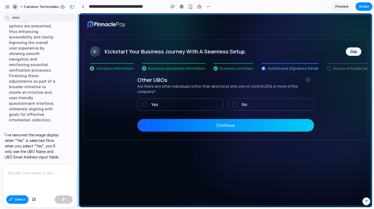
click at [9, 197] on div at bounding box center [188, 110] width 368 height 194
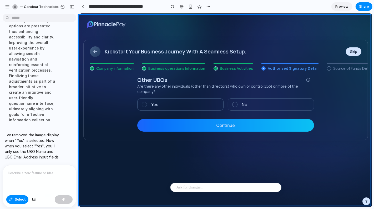
click at [9, 197] on div at bounding box center [188, 110] width 368 height 194
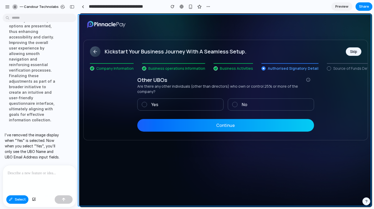
click at [24, 169] on div at bounding box center [188, 110] width 368 height 194
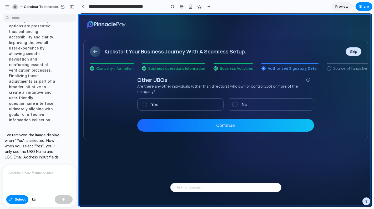
click at [26, 174] on div at bounding box center [188, 110] width 368 height 194
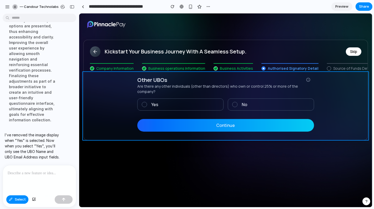
click at [29, 133] on div at bounding box center [188, 110] width 368 height 194
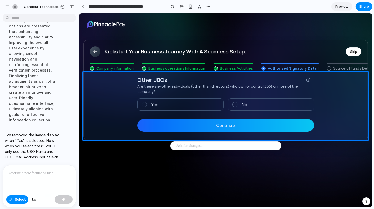
click at [337, 10] on link "Preview" at bounding box center [342, 6] width 21 height 8
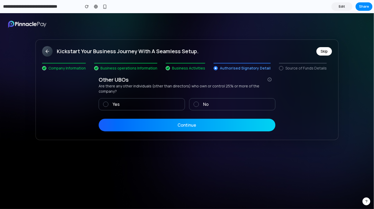
click at [179, 119] on button "Continue" at bounding box center [187, 125] width 177 height 13
click at [119, 101] on label "Yes" at bounding box center [142, 104] width 86 height 12
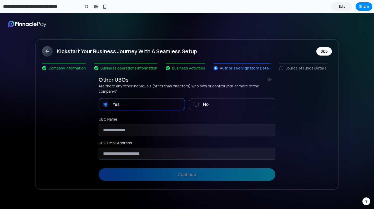
click at [199, 99] on label "No" at bounding box center [232, 104] width 86 height 12
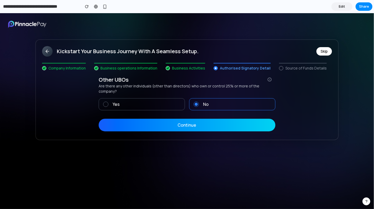
click at [105, 102] on span at bounding box center [105, 104] width 5 height 5
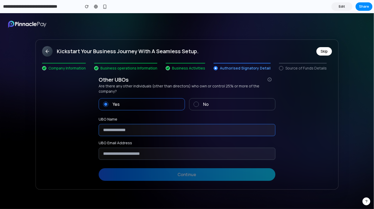
click at [122, 128] on input "text" at bounding box center [187, 130] width 177 height 12
type input "*****"
click at [119, 151] on input "email" at bounding box center [187, 154] width 177 height 12
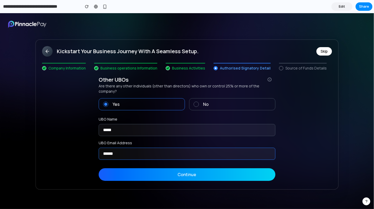
type input "******"
click at [174, 168] on button "Continue" at bounding box center [187, 174] width 177 height 13
click at [191, 171] on button "Continue" at bounding box center [187, 174] width 177 height 13
click at [197, 102] on span at bounding box center [196, 104] width 5 height 5
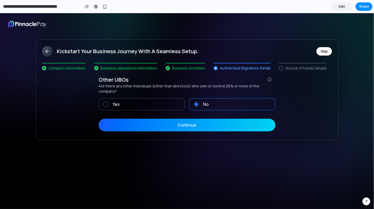
click at [47, 53] on icon at bounding box center [47, 51] width 5 height 5
click at [327, 50] on button "Skip" at bounding box center [325, 51] width 16 height 8
click at [127, 98] on label "Yes" at bounding box center [142, 104] width 86 height 12
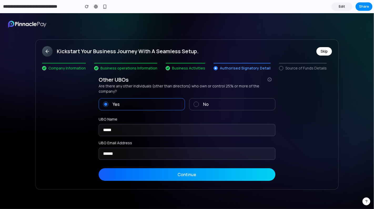
click at [157, 168] on button "Continue" at bounding box center [187, 174] width 177 height 13
click at [181, 168] on button "Continue" at bounding box center [187, 174] width 177 height 13
click at [152, 148] on input "******" at bounding box center [187, 154] width 177 height 12
type input "**********"
click at [152, 168] on button "Continue" at bounding box center [187, 174] width 177 height 13
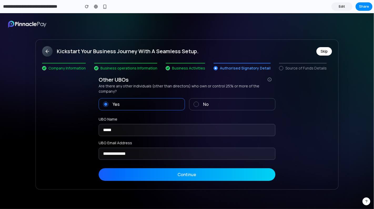
click at [159, 169] on button "Continue" at bounding box center [187, 174] width 177 height 13
click at [196, 102] on span at bounding box center [196, 104] width 5 height 5
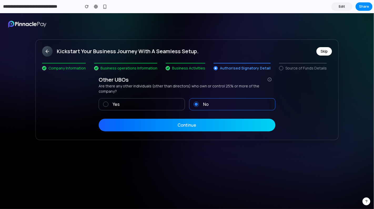
click at [184, 124] on button "Continue" at bounding box center [187, 125] width 177 height 13
click at [124, 102] on label "Yes" at bounding box center [142, 104] width 86 height 12
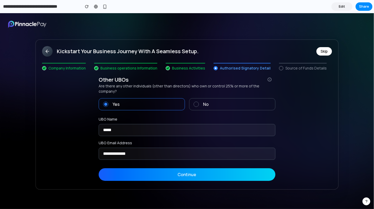
click at [168, 168] on button "Continue" at bounding box center [187, 174] width 177 height 13
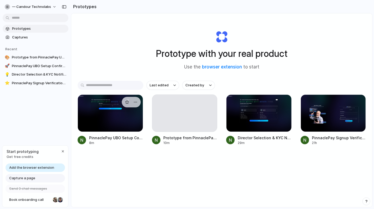
click at [109, 126] on div at bounding box center [111, 112] width 66 height 37
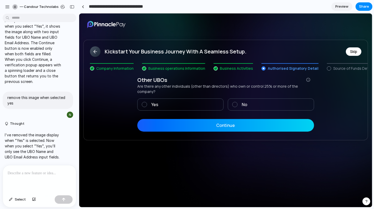
drag, startPoint x: 162, startPoint y: 8, endPoint x: 89, endPoint y: 9, distance: 72.6
click at [89, 9] on input "**********" at bounding box center [126, 6] width 77 height 9
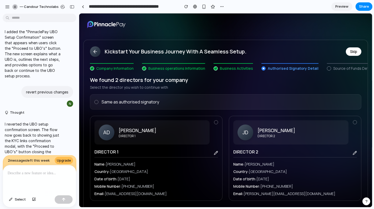
click at [25, 174] on p at bounding box center [40, 173] width 64 height 6
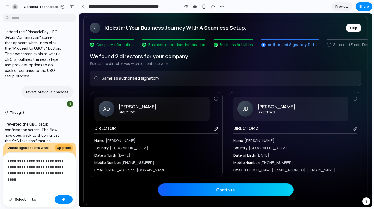
scroll to position [29, 0]
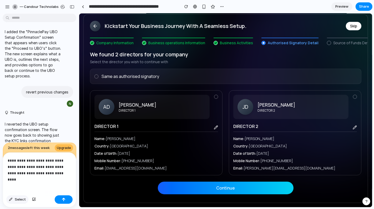
click at [13, 201] on button "Select" at bounding box center [17, 199] width 22 height 8
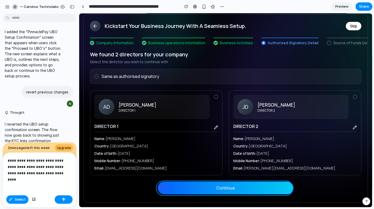
click at [191, 188] on div at bounding box center [225, 110] width 293 height 194
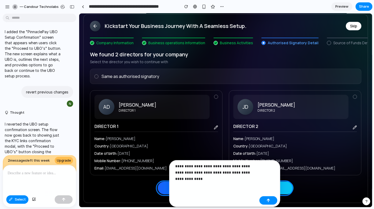
click at [46, 176] on p at bounding box center [40, 173] width 64 height 6
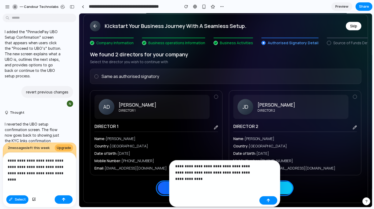
drag, startPoint x: 201, startPoint y: 179, endPoint x: 166, endPoint y: 153, distance: 43.6
click at [166, 153] on body "— Candour Technolabs In this screen, user should able to select if same as auth…" at bounding box center [187, 104] width 374 height 209
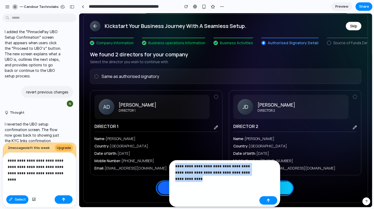
drag, startPoint x: 203, startPoint y: 178, endPoint x: 173, endPoint y: 163, distance: 33.8
click at [173, 163] on div "**********" at bounding box center [214, 174] width 85 height 23
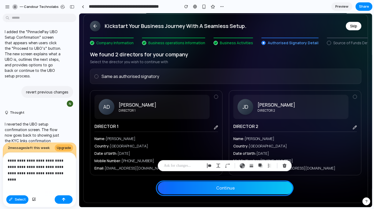
click at [340, 6] on span "Preview" at bounding box center [342, 6] width 13 height 5
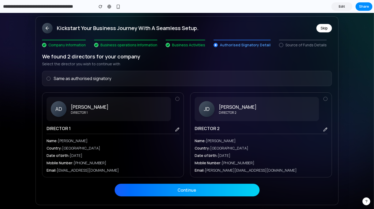
scroll to position [22, 0]
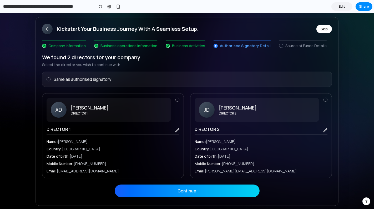
click at [197, 190] on button "Continue" at bounding box center [187, 190] width 145 height 13
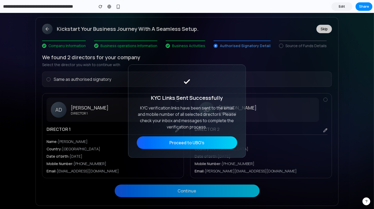
click at [347, 5] on link "Edit" at bounding box center [342, 6] width 21 height 8
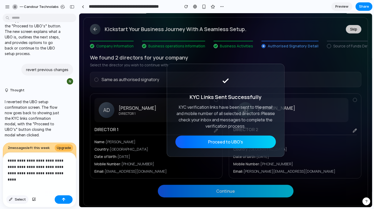
click at [18, 201] on span "Select" at bounding box center [20, 199] width 11 height 5
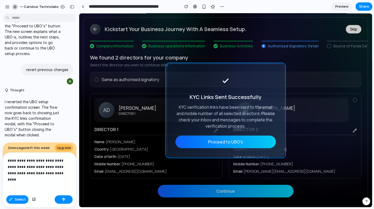
click at [183, 71] on div at bounding box center [225, 110] width 293 height 194
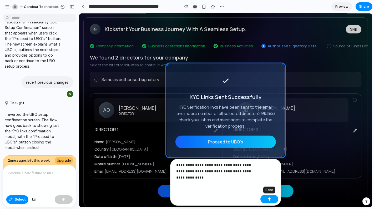
click at [271, 199] on div "button" at bounding box center [270, 199] width 4 height 4
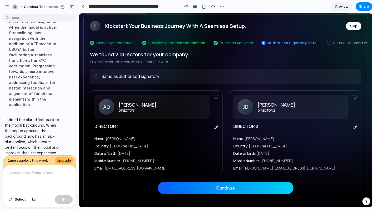
scroll to position [29, 0]
click at [96, 78] on div at bounding box center [96, 76] width 4 height 4
click at [219, 189] on button "Continue" at bounding box center [226, 187] width 136 height 13
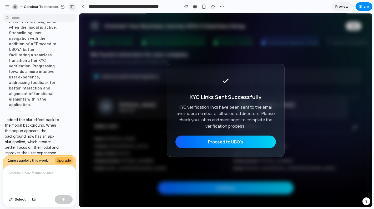
click at [74, 7] on div "button" at bounding box center [72, 7] width 5 height 4
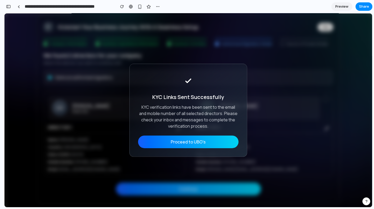
scroll to position [777, 0]
click at [341, 8] on span "Preview" at bounding box center [342, 6] width 13 height 5
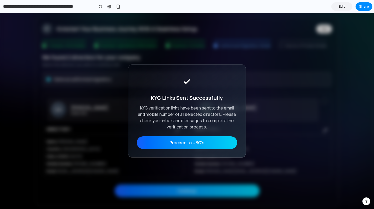
scroll to position [21, 0]
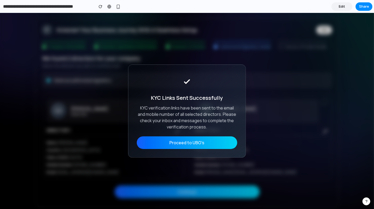
click at [179, 143] on button "Proceed to UBO's" at bounding box center [187, 142] width 101 height 13
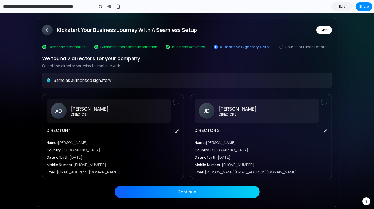
click at [77, 81] on label "Same as authorised signatory" at bounding box center [83, 80] width 58 height 6
click at [176, 102] on div at bounding box center [178, 101] width 4 height 4
click at [177, 101] on div at bounding box center [178, 101] width 4 height 4
click at [194, 190] on button "Continue" at bounding box center [187, 192] width 145 height 13
